Goal: Task Accomplishment & Management: Manage account settings

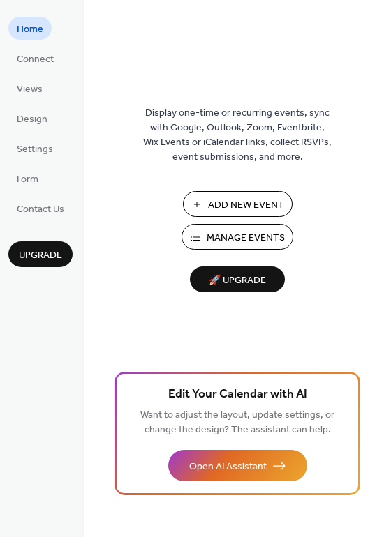
click at [253, 224] on button "Manage Events" at bounding box center [237, 237] width 112 height 26
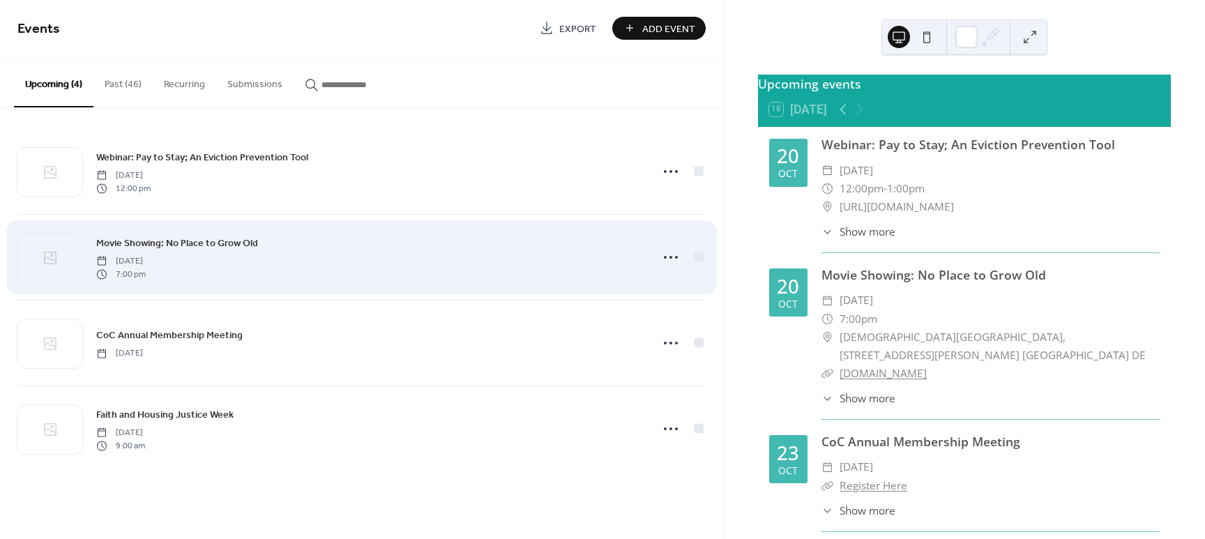
click at [368, 260] on div "Movie Showing: No Place to Grow Old [DATE] 7:00 pm" at bounding box center [369, 257] width 546 height 45
click at [675, 260] on icon at bounding box center [671, 257] width 22 height 22
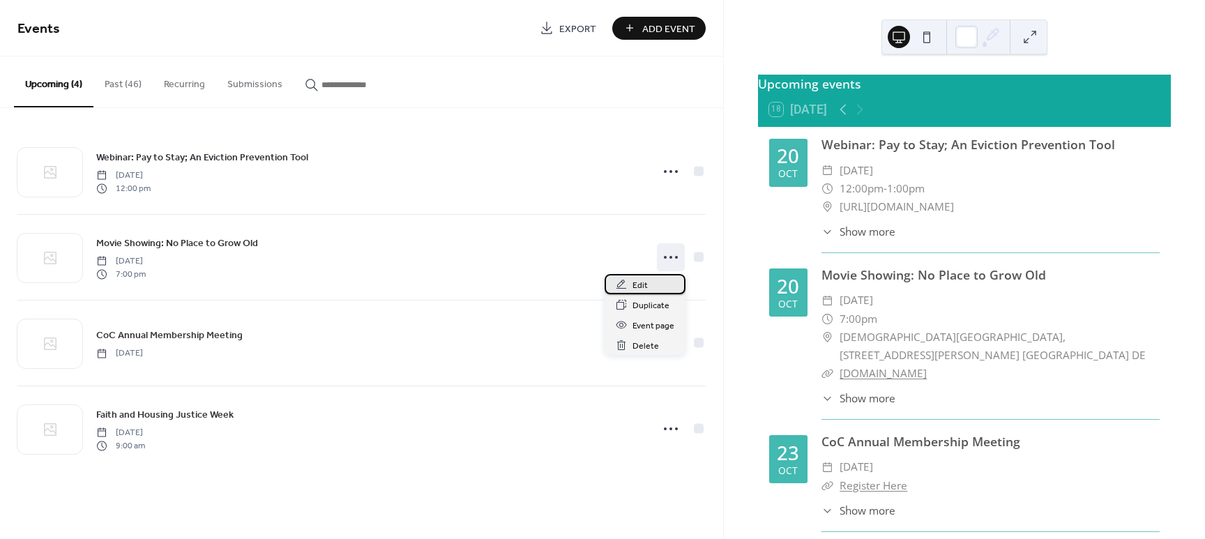
click at [656, 283] on div "Edit" at bounding box center [645, 284] width 81 height 20
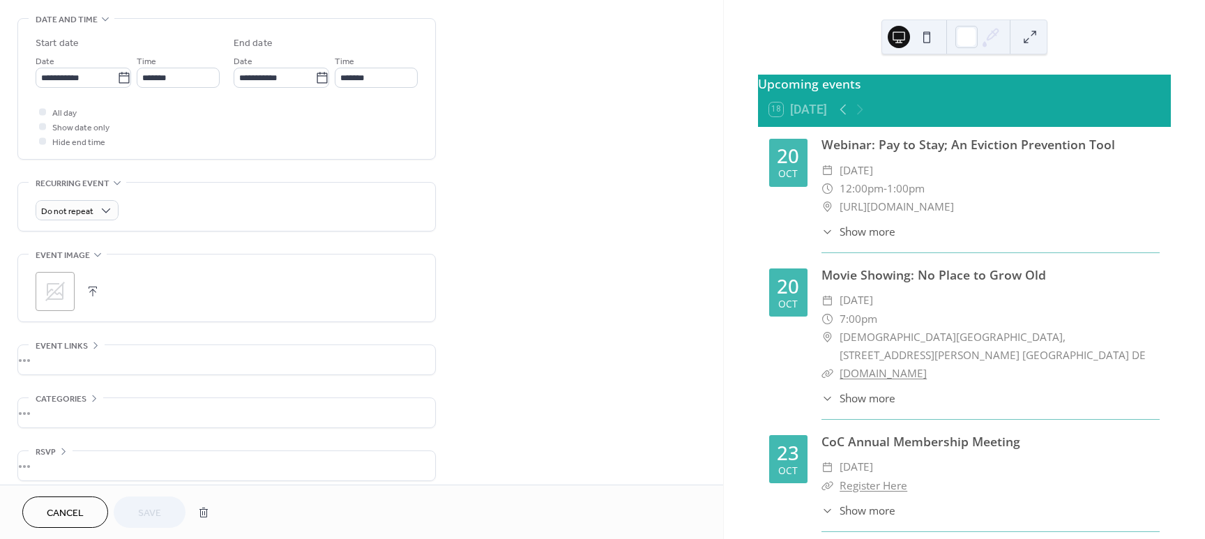
scroll to position [446, 0]
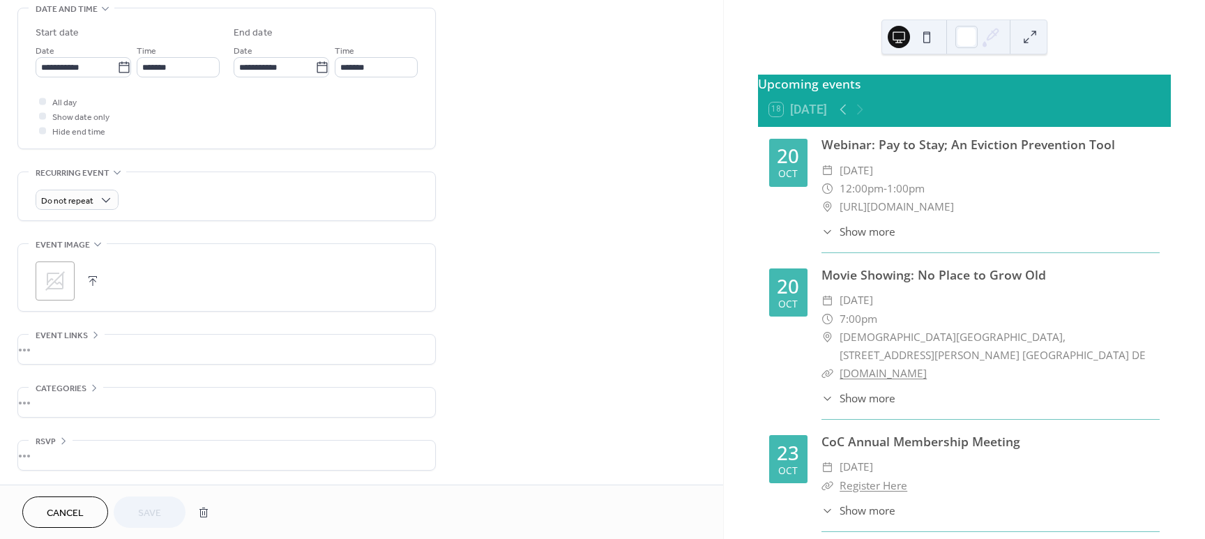
click at [81, 281] on div ";" at bounding box center [227, 281] width 382 height 39
click at [88, 280] on button "button" at bounding box center [93, 281] width 20 height 20
click at [135, 509] on button "Save" at bounding box center [150, 512] width 72 height 31
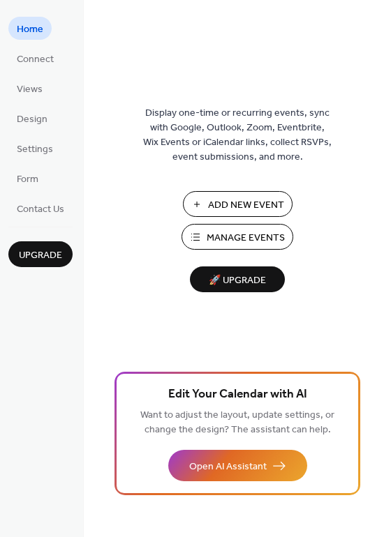
click at [255, 236] on span "Manage Events" at bounding box center [245, 238] width 78 height 15
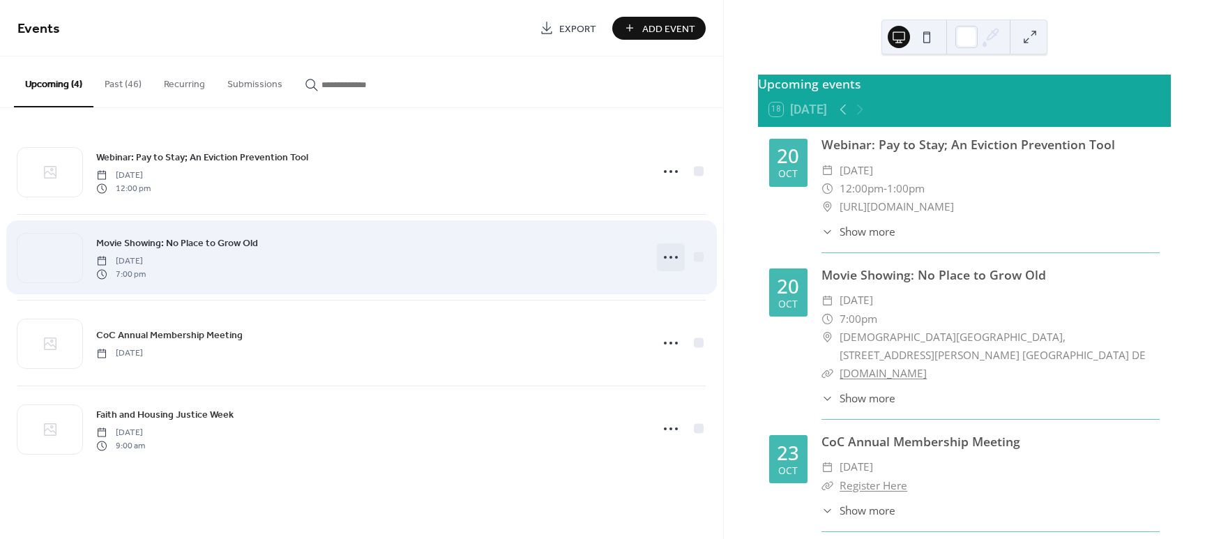
click at [668, 261] on icon at bounding box center [671, 257] width 22 height 22
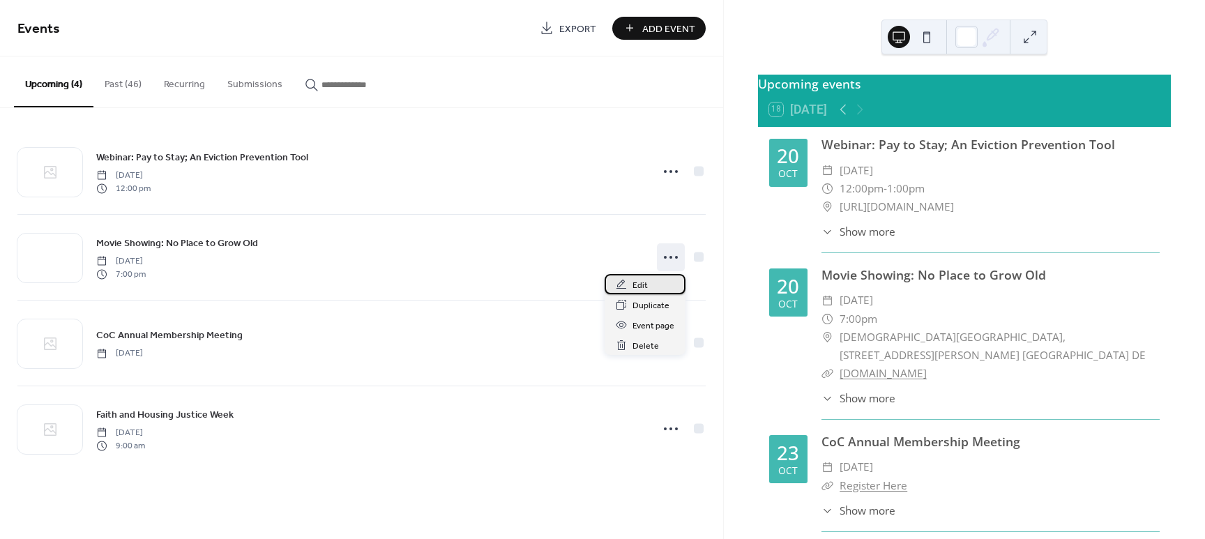
click at [656, 288] on div "Edit" at bounding box center [645, 284] width 81 height 20
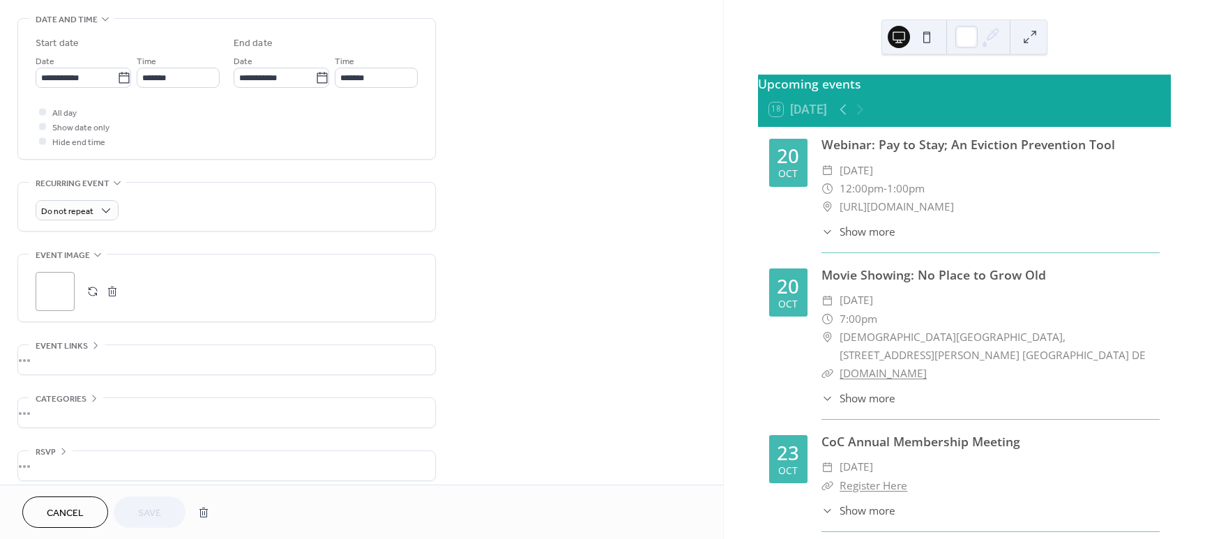
scroll to position [446, 0]
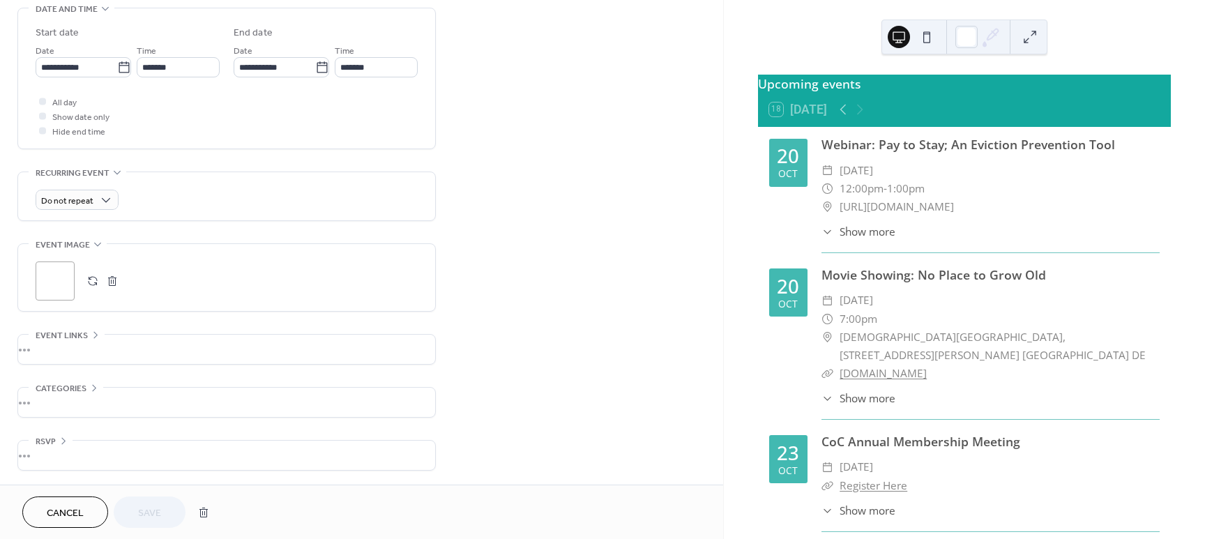
click at [48, 292] on div ";" at bounding box center [55, 281] width 39 height 39
click at [98, 284] on button "button" at bounding box center [93, 281] width 20 height 20
click at [45, 276] on div ";" at bounding box center [55, 281] width 39 height 39
click at [108, 278] on button "button" at bounding box center [113, 281] width 20 height 20
click at [158, 516] on span "Save" at bounding box center [149, 513] width 23 height 15
